Goal: Information Seeking & Learning: Learn about a topic

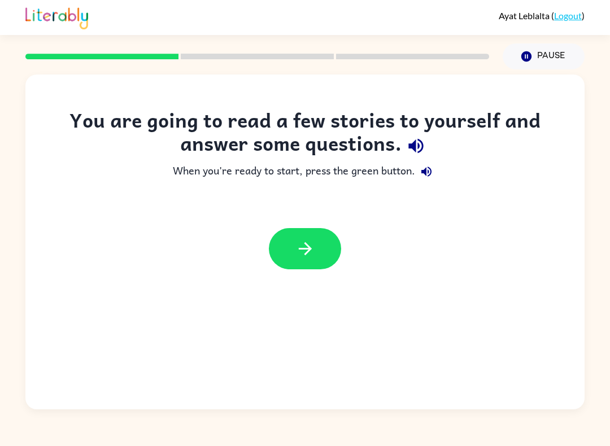
click at [287, 255] on button "button" at bounding box center [305, 248] width 72 height 41
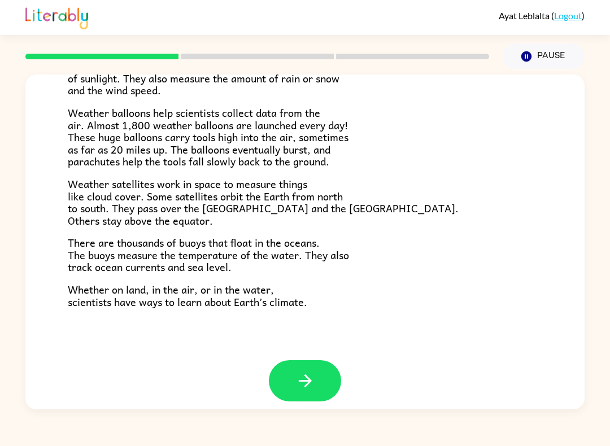
scroll to position [293, 0]
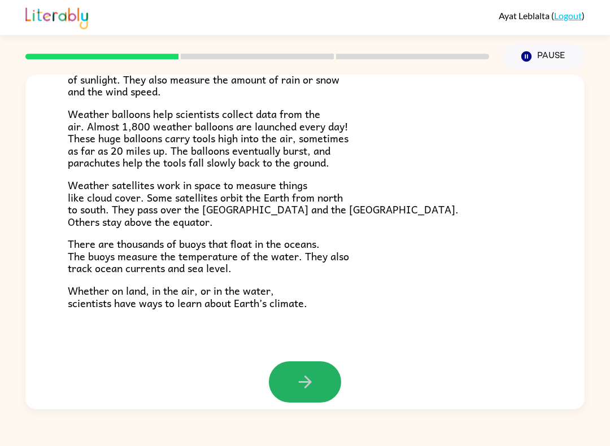
click at [306, 372] on icon "button" at bounding box center [306, 382] width 20 height 20
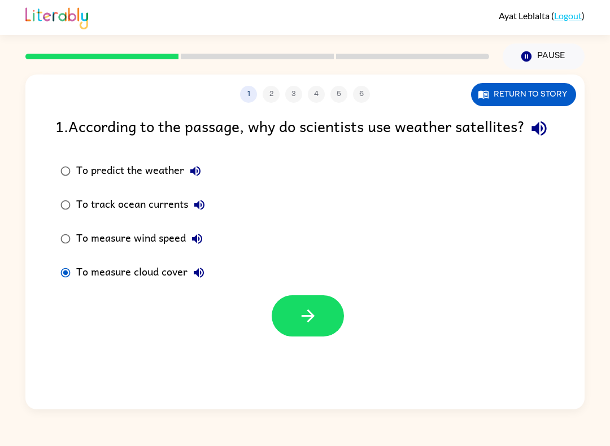
click at [307, 326] on icon "button" at bounding box center [308, 316] width 20 height 20
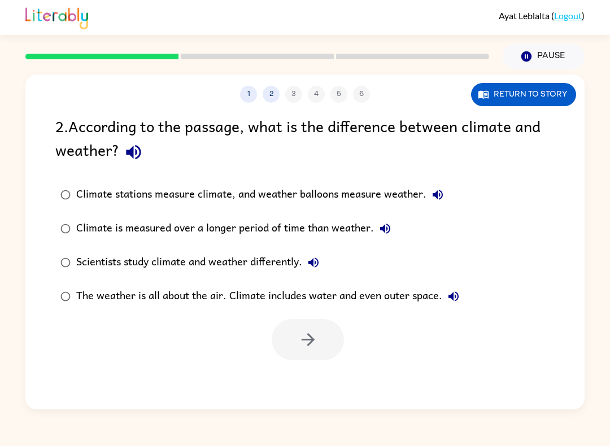
click at [87, 235] on div "Climate is measured over a longer period of time than weather." at bounding box center [236, 229] width 320 height 23
click at [303, 348] on icon "button" at bounding box center [308, 340] width 20 height 20
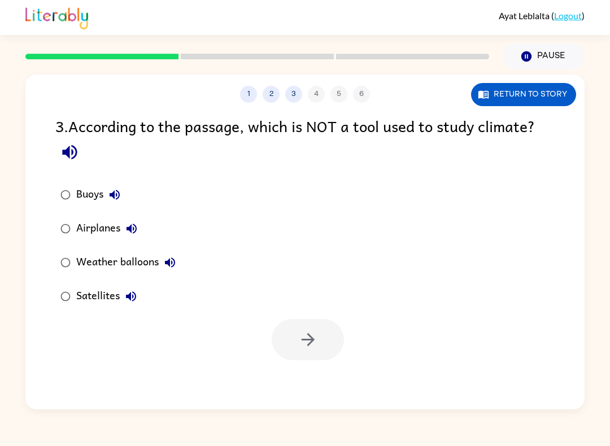
click at [82, 222] on div "Airplanes" at bounding box center [109, 229] width 67 height 23
click at [322, 338] on button "button" at bounding box center [308, 339] width 72 height 41
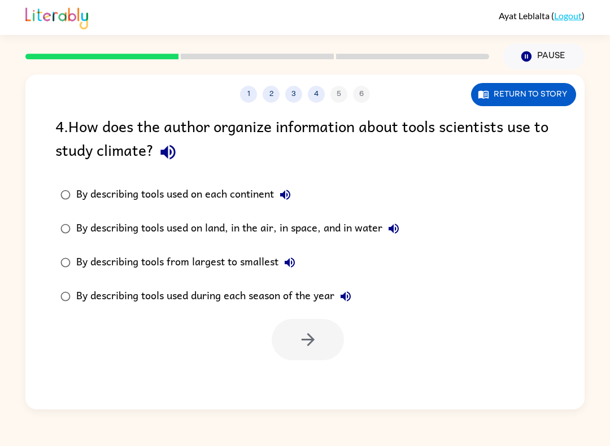
click at [352, 225] on div "By describing tools used on land, in the air, in space, and in water" at bounding box center [240, 229] width 329 height 23
click at [313, 347] on icon "button" at bounding box center [308, 340] width 20 height 20
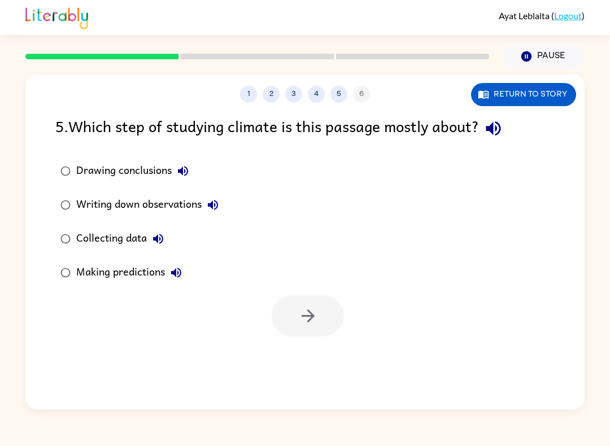
click at [119, 235] on div "Collecting data" at bounding box center [122, 239] width 93 height 23
click at [316, 314] on icon "button" at bounding box center [308, 316] width 20 height 20
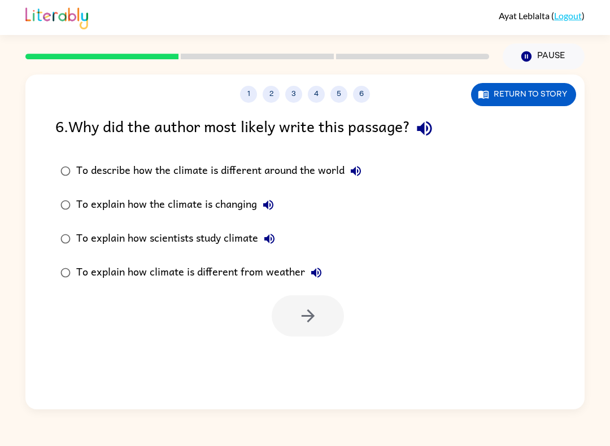
click at [234, 233] on div "To explain how scientists study climate" at bounding box center [178, 239] width 205 height 23
click at [266, 303] on div at bounding box center [304, 313] width 559 height 47
click at [290, 312] on button "button" at bounding box center [308, 316] width 72 height 41
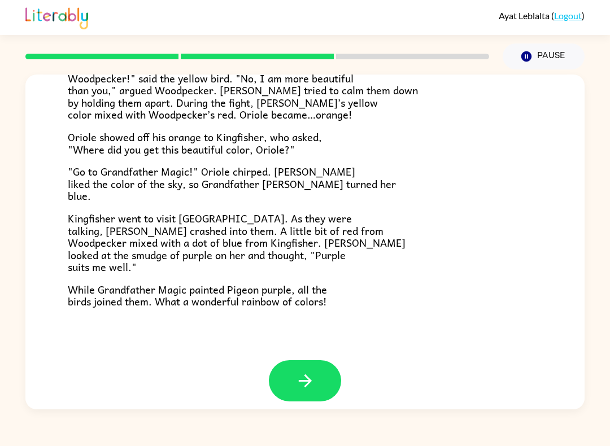
scroll to position [270, 0]
click at [294, 380] on button "button" at bounding box center [305, 381] width 72 height 41
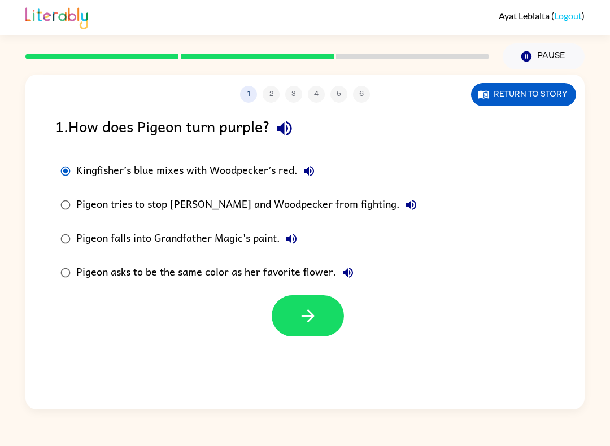
click at [299, 318] on icon "button" at bounding box center [308, 316] width 20 height 20
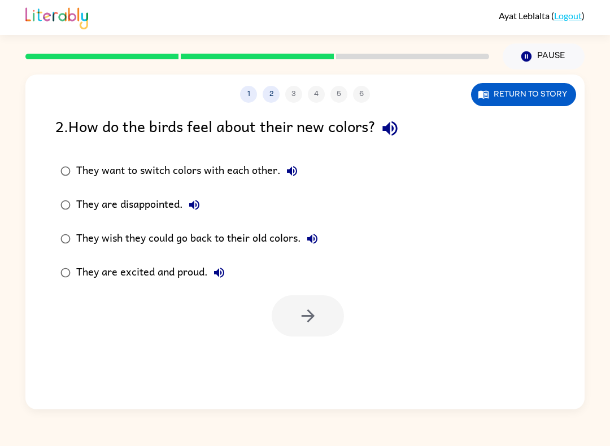
click at [206, 271] on div "They are excited and proud." at bounding box center [153, 273] width 154 height 23
click at [293, 321] on button "button" at bounding box center [308, 316] width 72 height 41
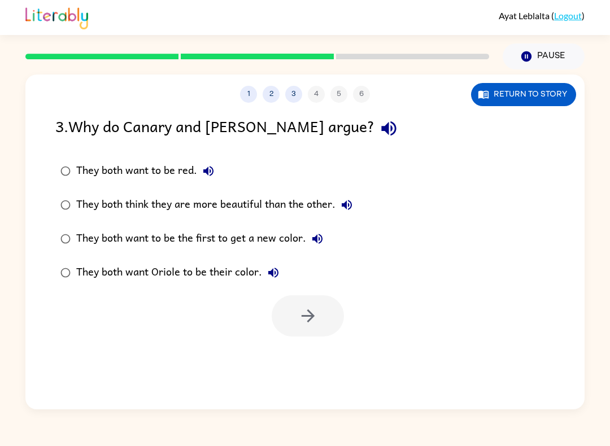
click at [314, 209] on div "They both think they are more beautiful than the other." at bounding box center [217, 205] width 282 height 23
click at [318, 320] on button "button" at bounding box center [308, 316] width 72 height 41
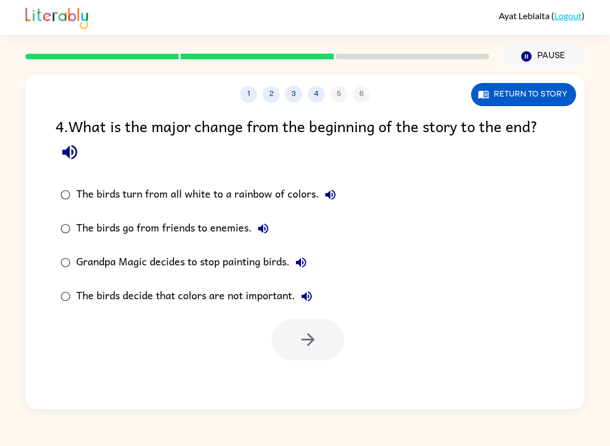
click at [93, 188] on div "The birds turn from all white to a rainbow of colors." at bounding box center [209, 195] width 266 height 23
click at [286, 354] on button "button" at bounding box center [308, 339] width 72 height 41
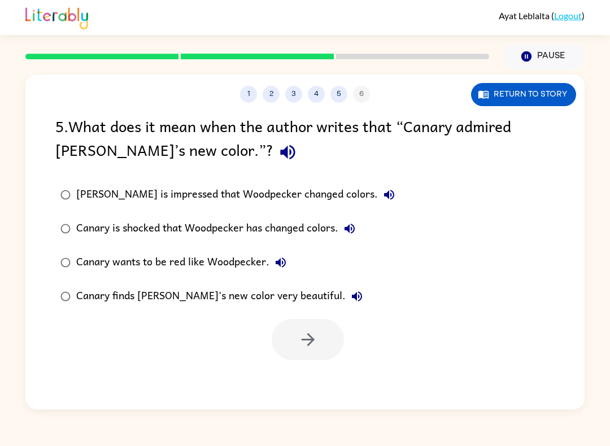
click at [81, 195] on div "[PERSON_NAME] is impressed that Woodpecker changed colors." at bounding box center [238, 195] width 324 height 23
click at [295, 350] on button "button" at bounding box center [308, 339] width 72 height 41
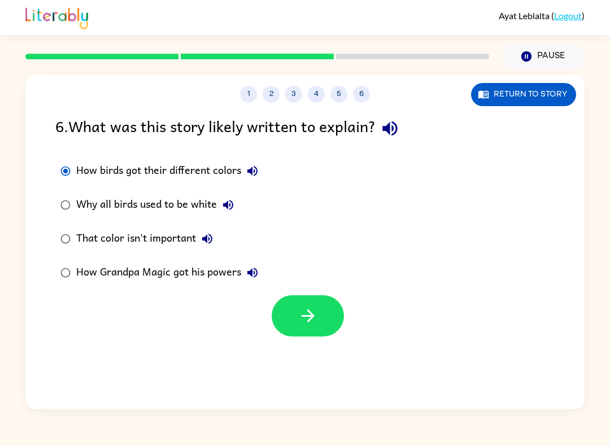
click at [297, 305] on button "button" at bounding box center [308, 316] width 72 height 41
